Goal: Check status: Check status

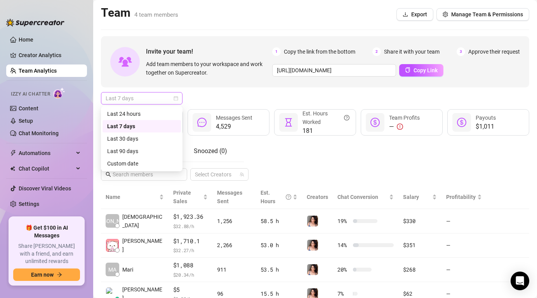
click at [130, 97] on span "Last 7 days" at bounding box center [142, 98] width 72 height 12
click at [138, 162] on div "Custom date" at bounding box center [141, 163] width 69 height 9
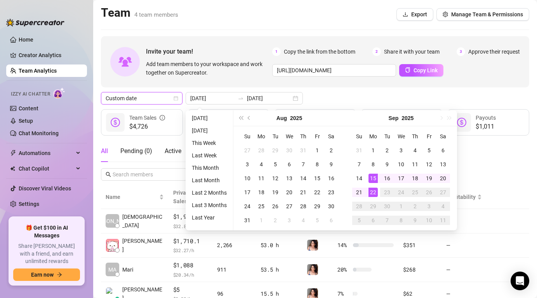
type input "[DATE]"
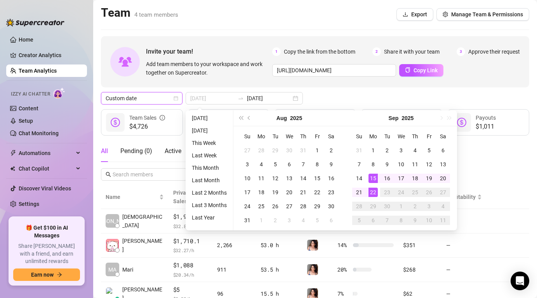
click at [371, 176] on div "15" at bounding box center [373, 178] width 9 height 9
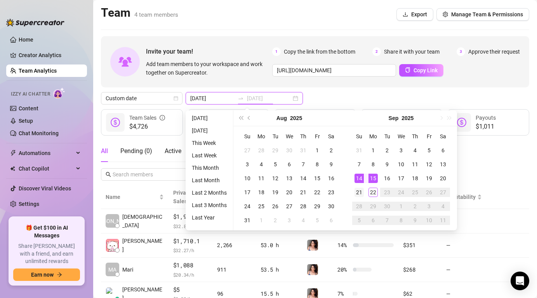
type input "[DATE]"
click at [359, 190] on div "21" at bounding box center [359, 192] width 9 height 9
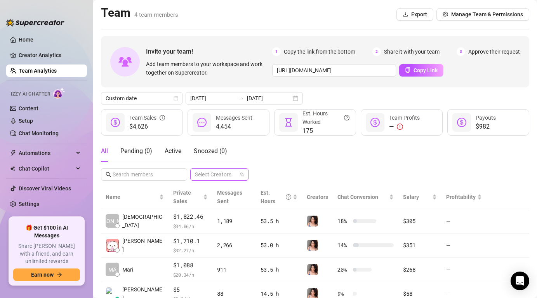
scroll to position [23, 0]
